Goal: Task Accomplishment & Management: Use online tool/utility

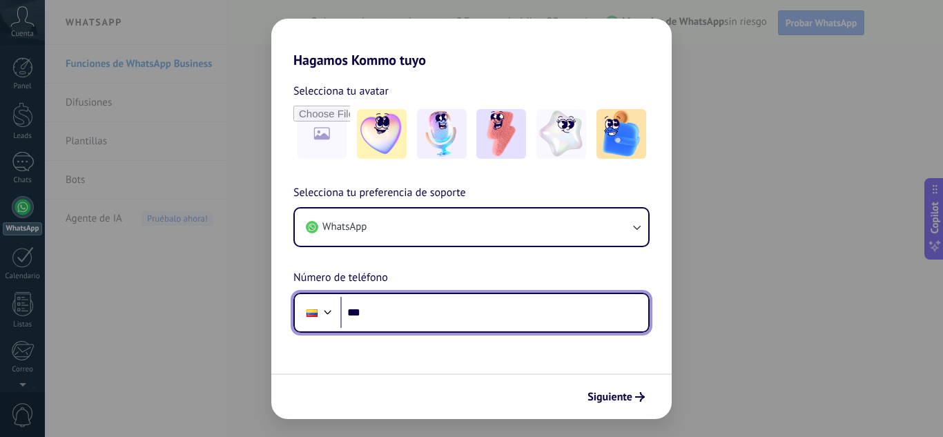
click at [458, 308] on input "***" at bounding box center [494, 313] width 308 height 32
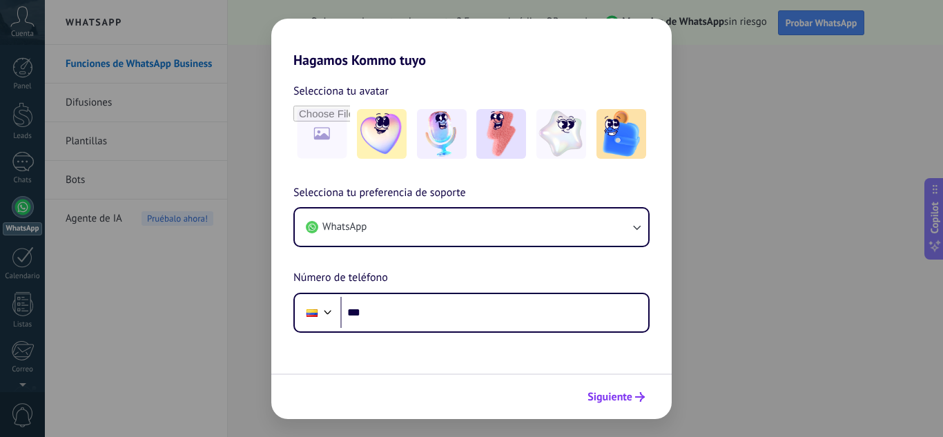
click at [627, 397] on span "Siguiente" at bounding box center [609, 397] width 45 height 10
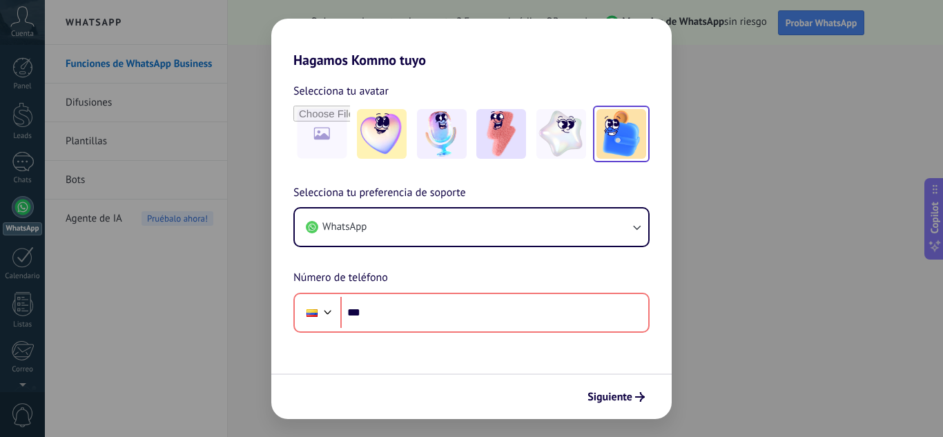
click at [611, 140] on img at bounding box center [621, 134] width 50 height 50
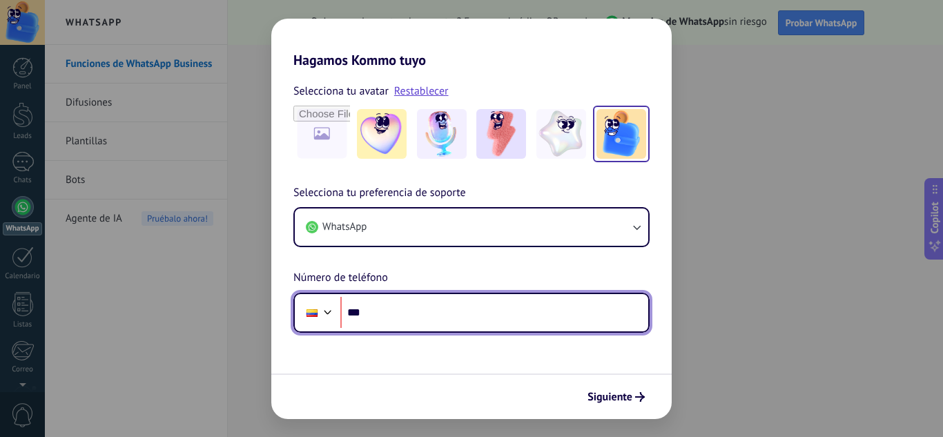
click at [582, 313] on input "***" at bounding box center [494, 313] width 308 height 32
paste input "**********"
type input "**********"
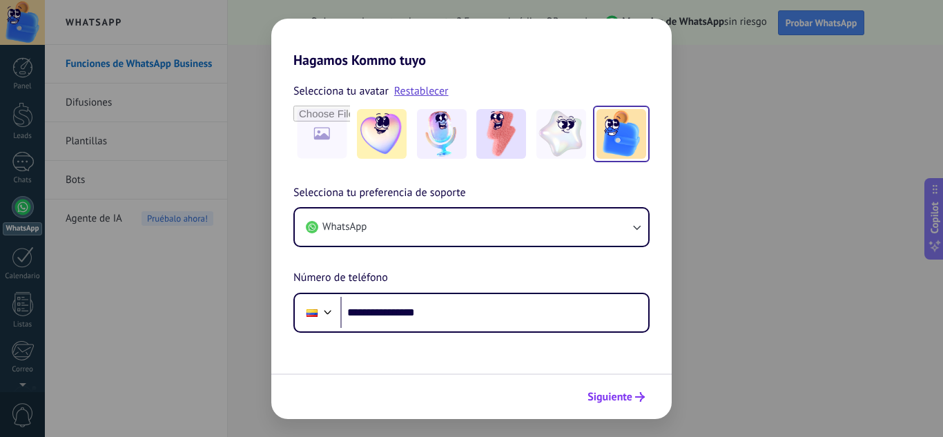
click at [604, 396] on span "Siguiente" at bounding box center [609, 397] width 45 height 10
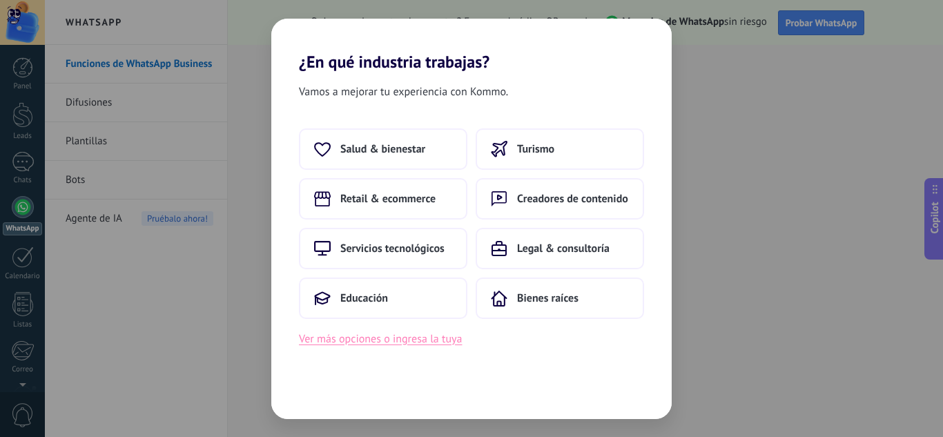
click at [325, 337] on button "Ver más opciones o ingresa la tuya" at bounding box center [380, 339] width 163 height 18
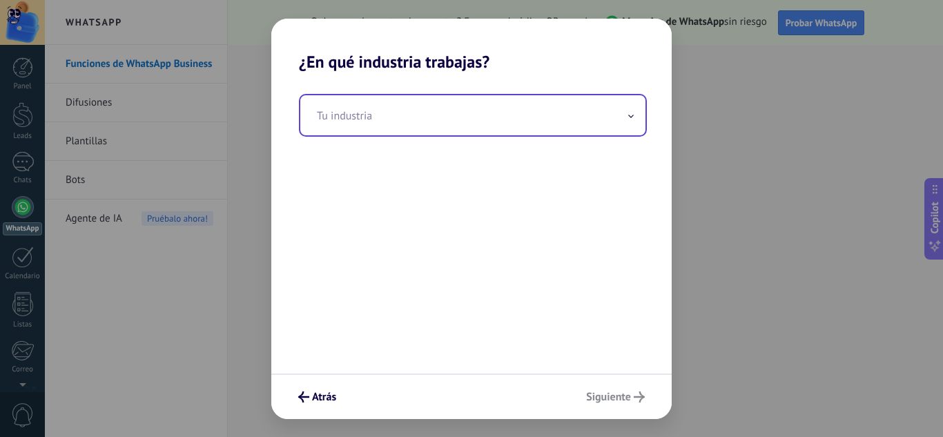
click at [466, 110] on input "text" at bounding box center [472, 115] width 345 height 40
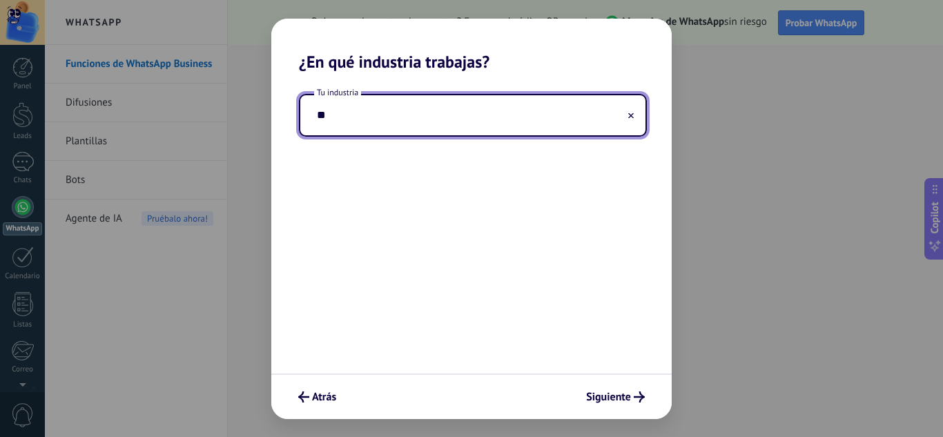
type input "*"
type input "**********"
click at [593, 396] on span "Siguiente" at bounding box center [608, 397] width 45 height 10
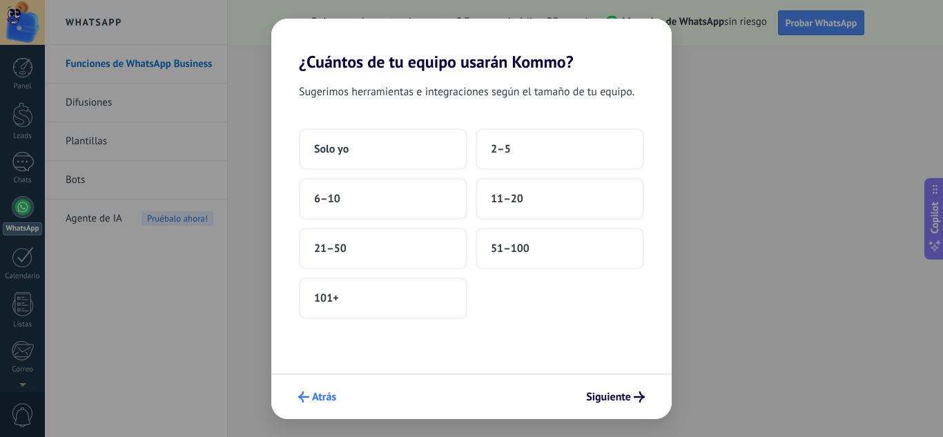
click at [329, 400] on span "Atrás" at bounding box center [324, 397] width 24 height 10
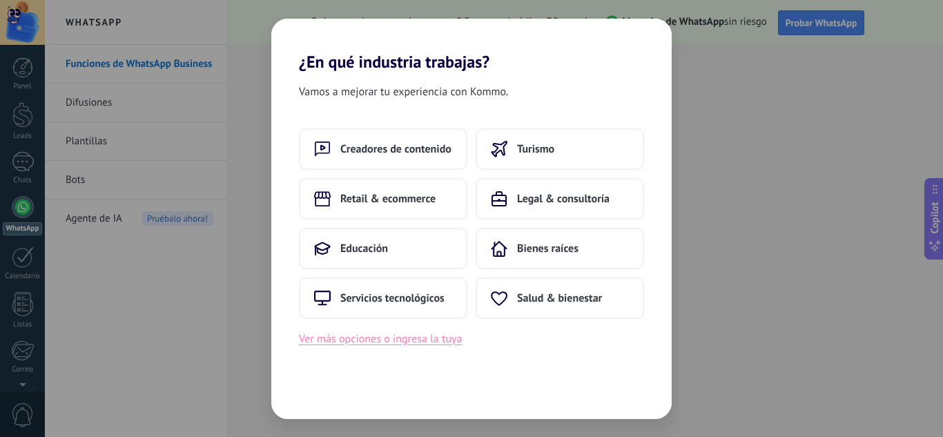
click at [397, 337] on button "Ver más opciones o ingresa la tuya" at bounding box center [380, 339] width 163 height 18
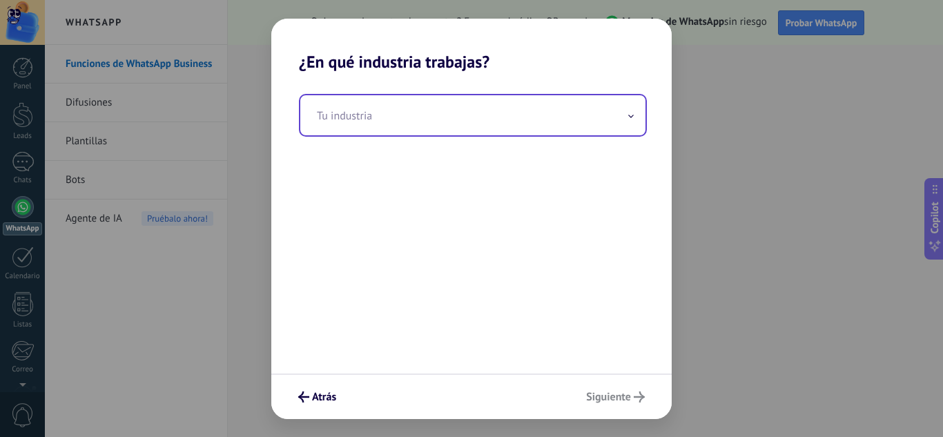
click at [592, 117] on input "text" at bounding box center [472, 115] width 345 height 40
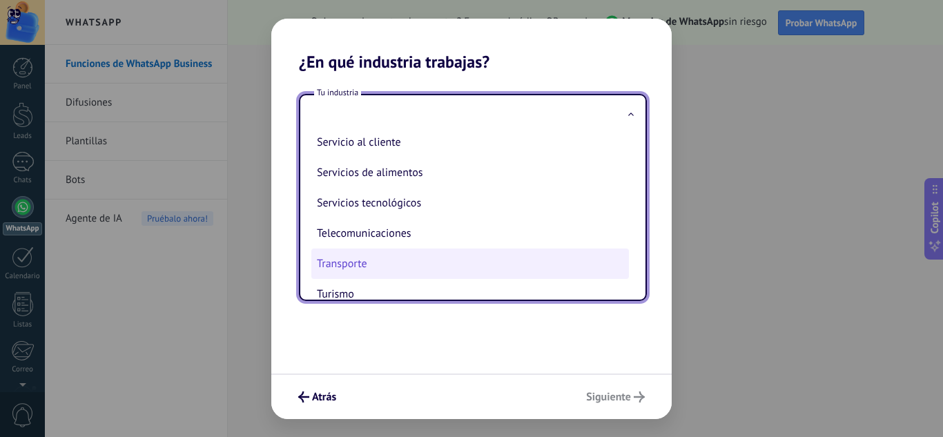
scroll to position [366, 0]
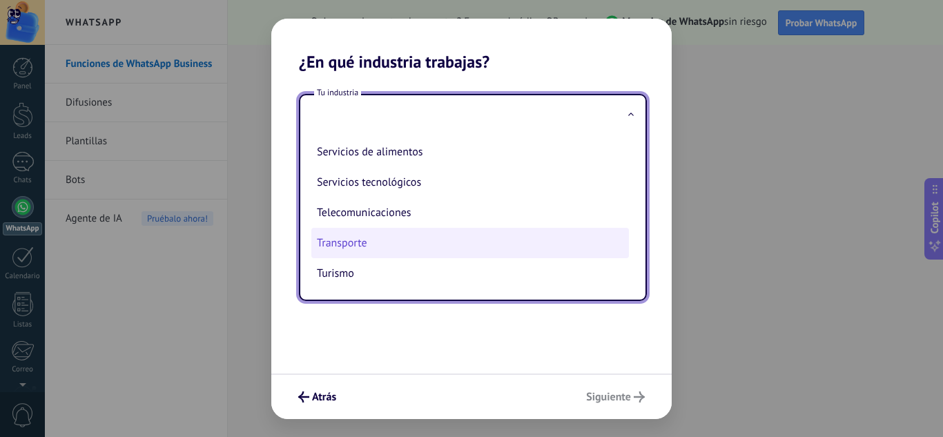
click at [404, 252] on li "Transporte" at bounding box center [469, 243] width 317 height 30
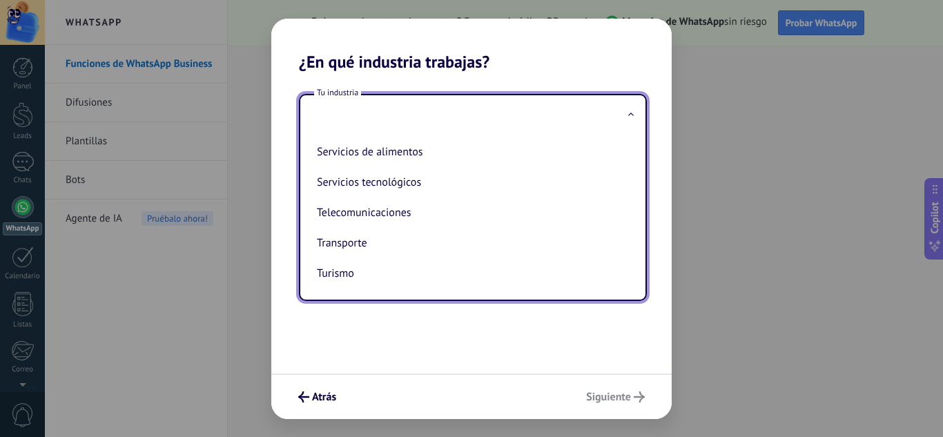
type input "**********"
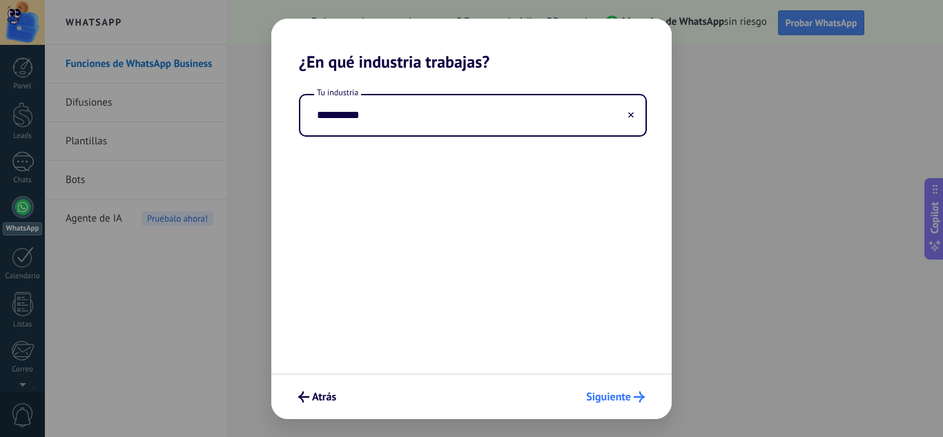
click at [612, 386] on button "Siguiente" at bounding box center [615, 396] width 71 height 23
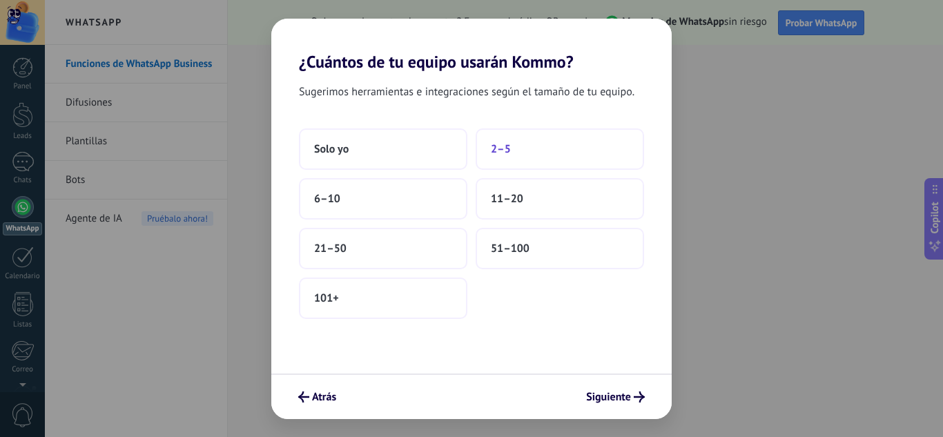
click at [500, 146] on span "2–5" at bounding box center [501, 149] width 20 height 14
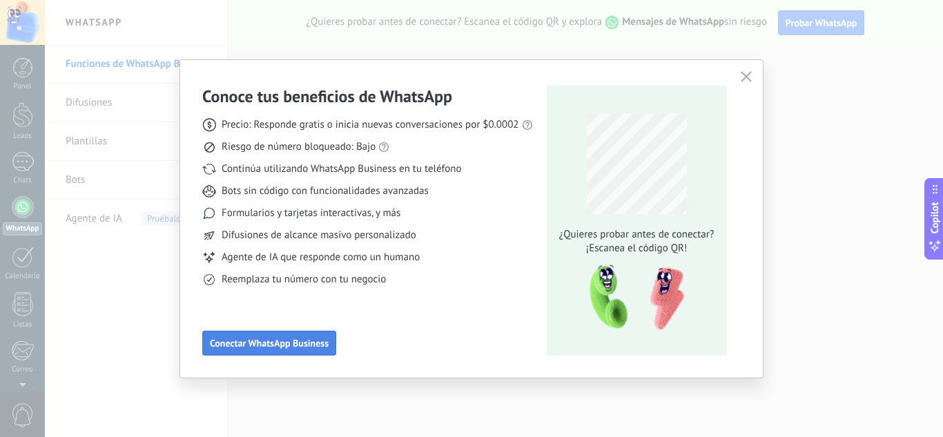
click at [314, 332] on button "Conectar WhatsApp Business" at bounding box center [269, 343] width 134 height 25
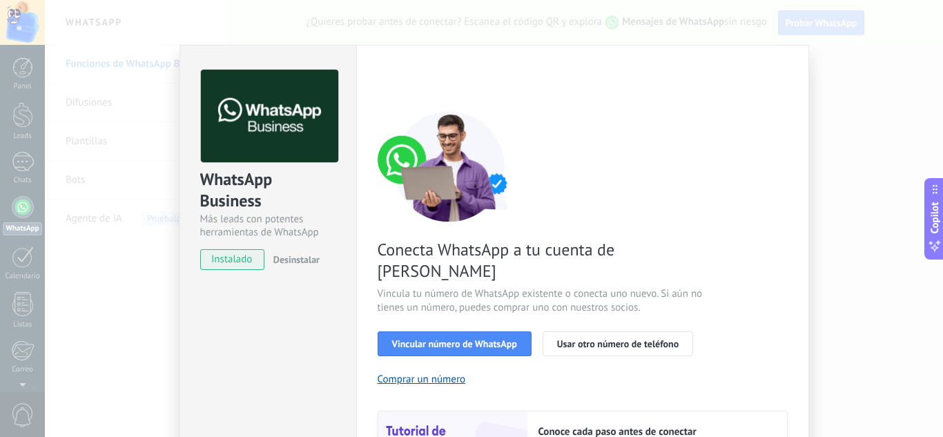
click at [862, 89] on div "WhatsApp Business Más leads con potentes herramientas de WhatsApp instalado Des…" at bounding box center [494, 218] width 898 height 437
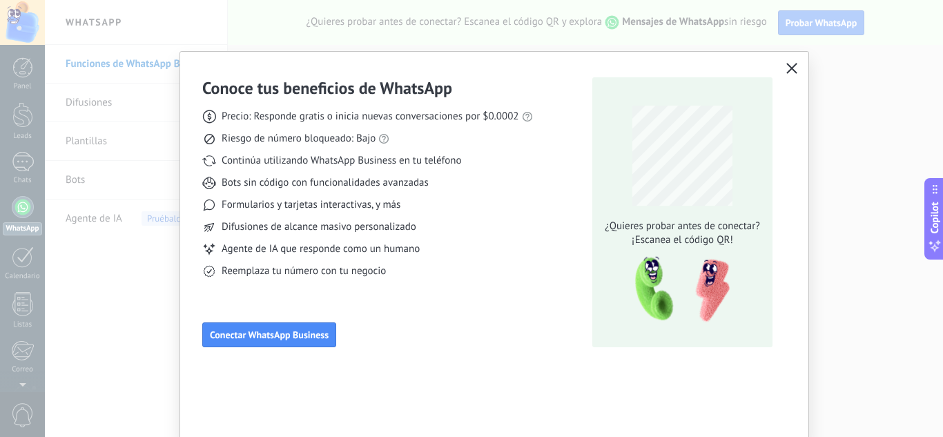
scroll to position [10, 0]
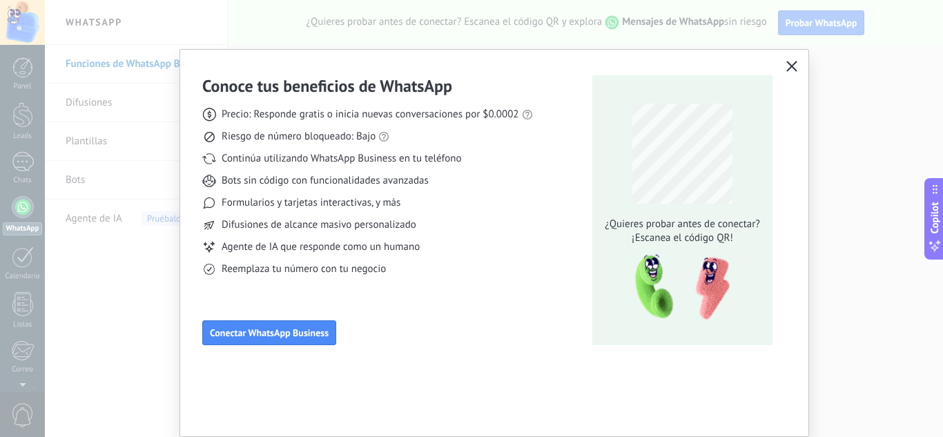
click at [789, 71] on icon "button" at bounding box center [791, 66] width 11 height 11
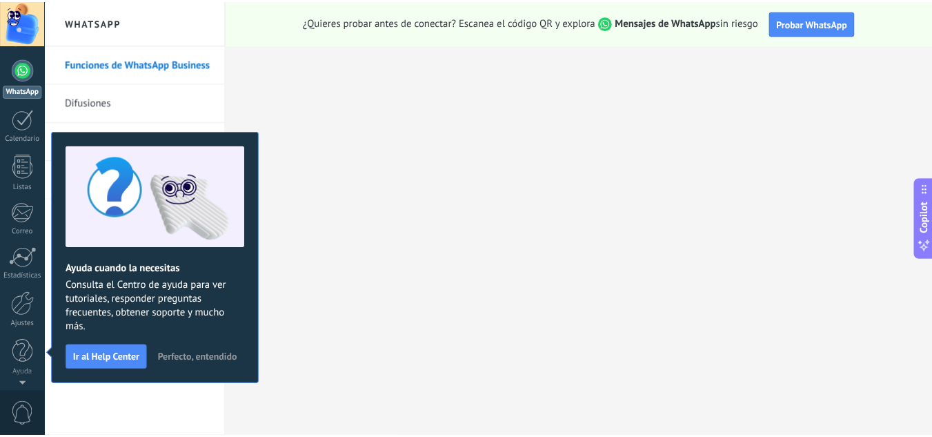
scroll to position [0, 0]
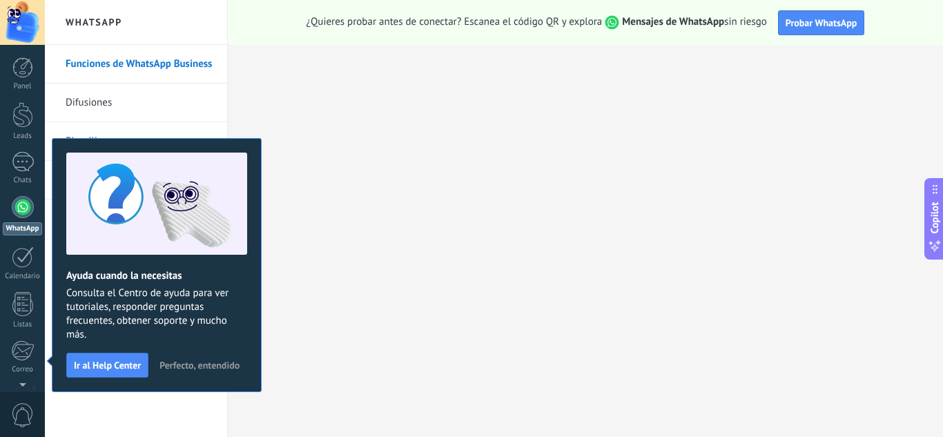
click at [205, 358] on button "Perfecto, entendido" at bounding box center [199, 365] width 92 height 21
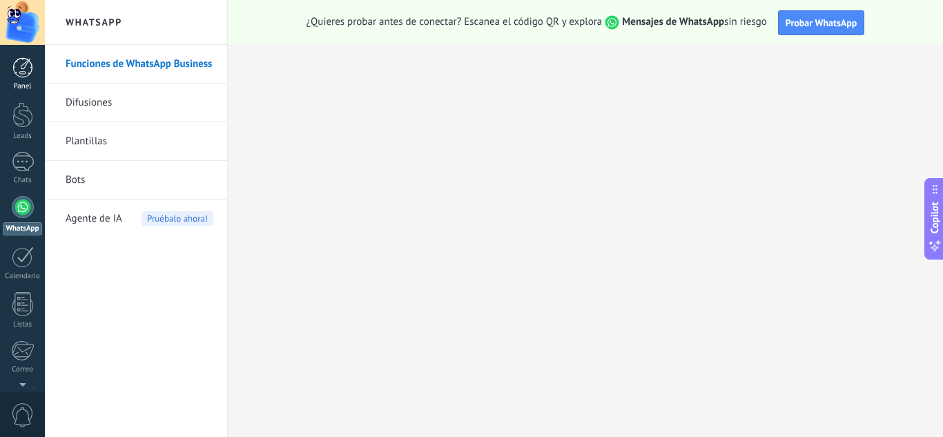
click at [17, 77] on div at bounding box center [22, 67] width 21 height 21
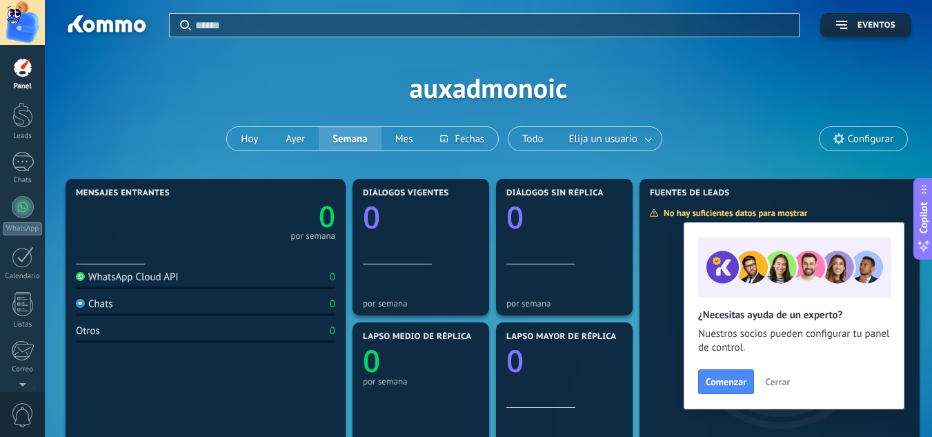
click at [784, 383] on span "Cerrar" at bounding box center [777, 382] width 25 height 10
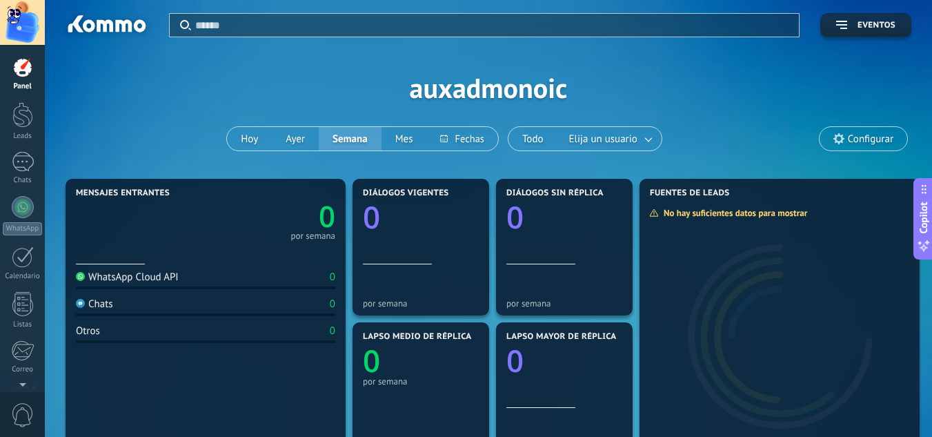
drag, startPoint x: 14, startPoint y: 121, endPoint x: 59, endPoint y: 56, distance: 78.5
click at [14, 121] on div at bounding box center [22, 115] width 21 height 26
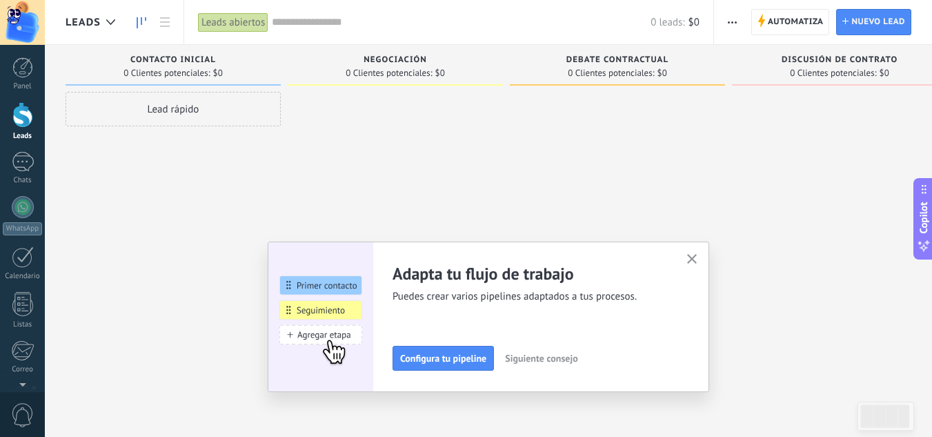
click at [695, 259] on icon "button" at bounding box center [692, 259] width 10 height 10
